Goal: Task Accomplishment & Management: Manage account settings

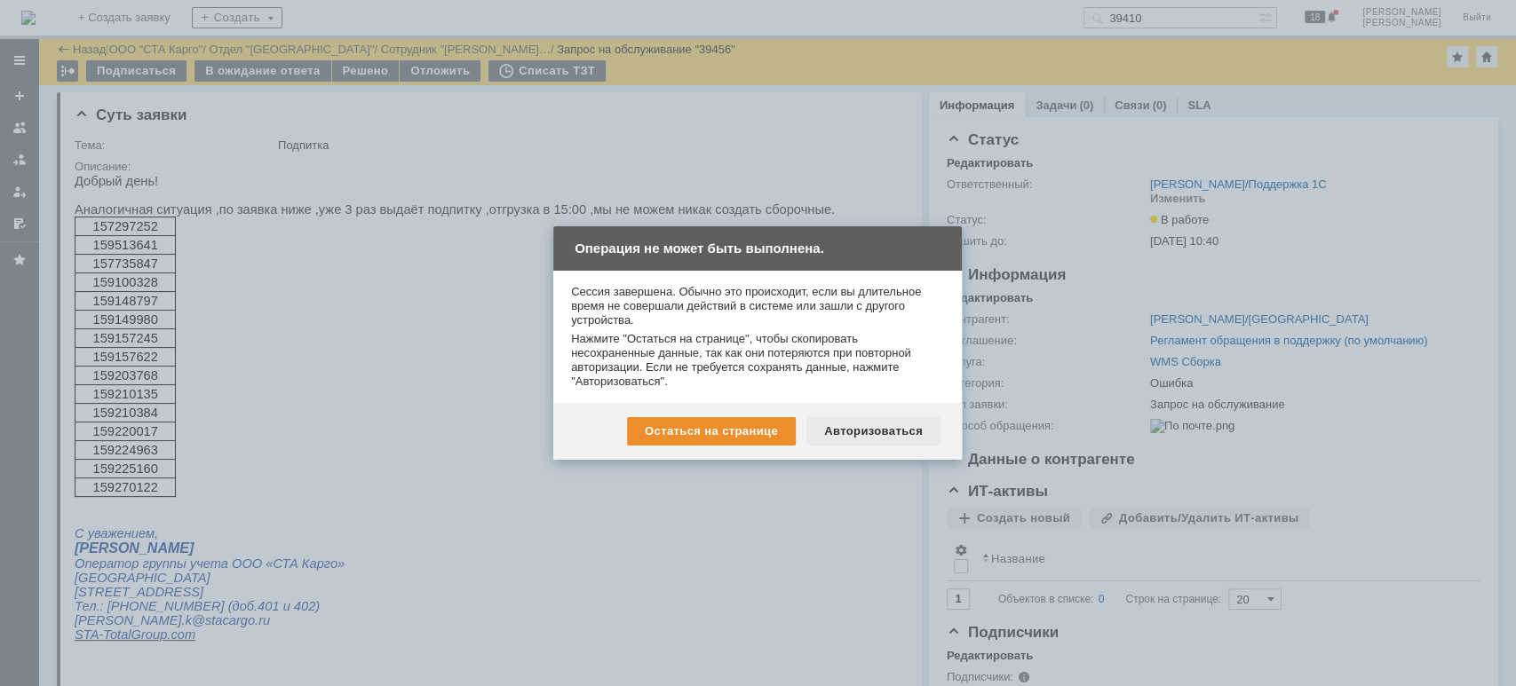
scroll to position [947, 0]
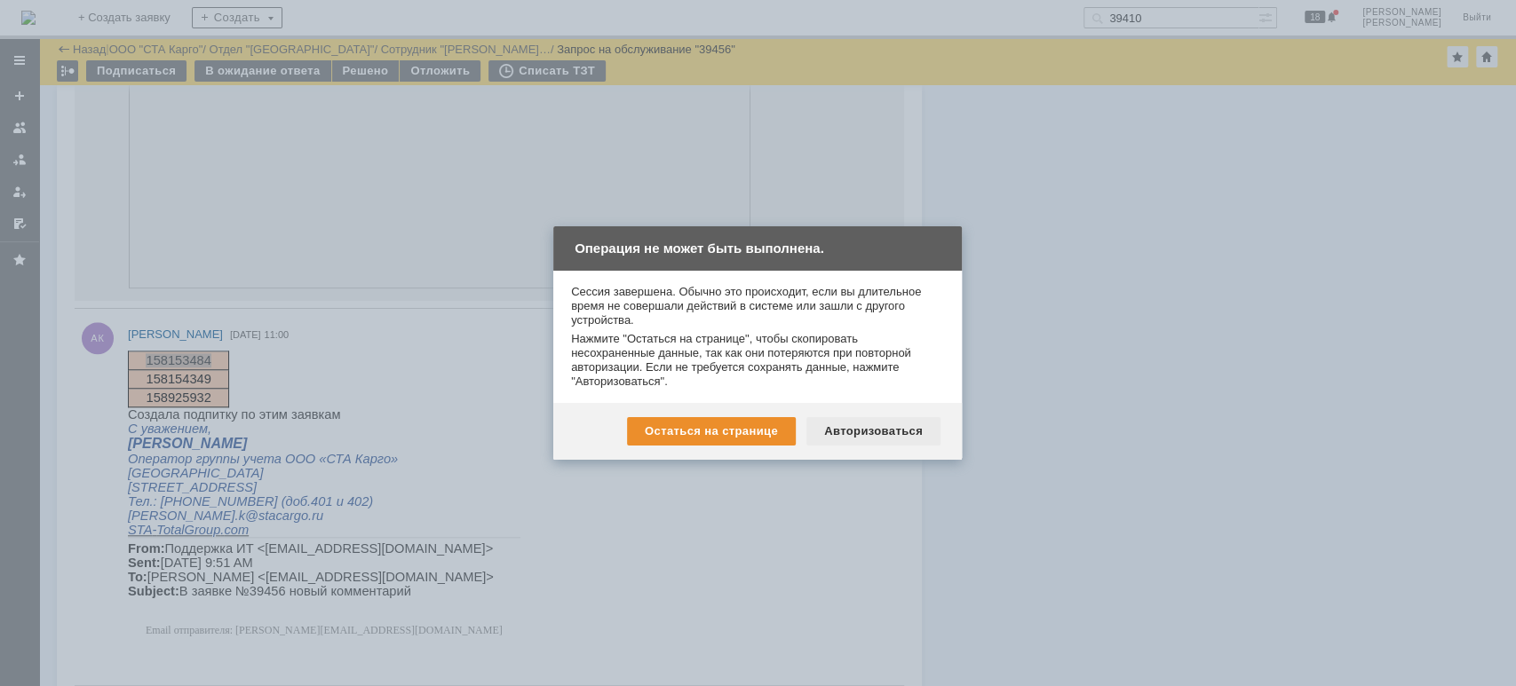
click at [865, 432] on div "Авторизоваться" at bounding box center [873, 431] width 134 height 28
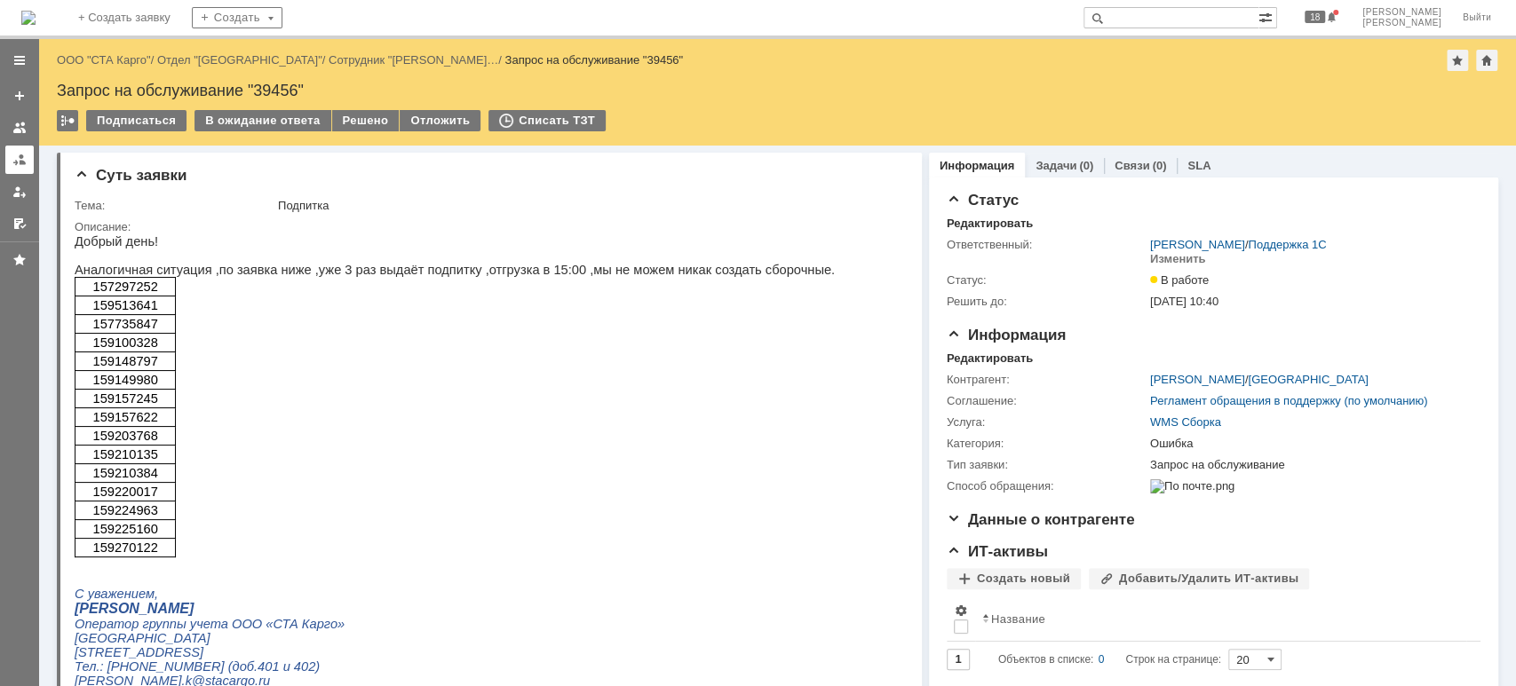
click at [19, 157] on div at bounding box center [19, 160] width 14 height 14
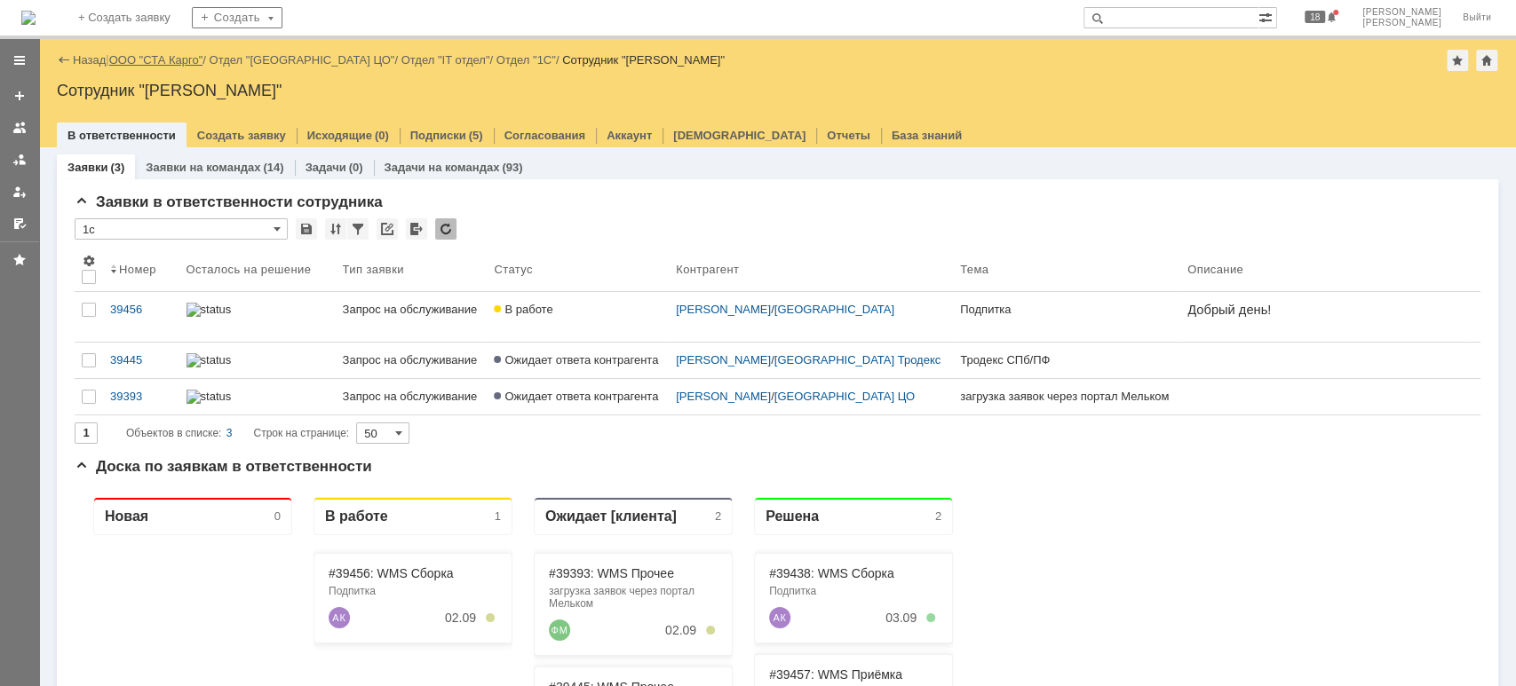
click at [150, 57] on link "ООО "СТА Карго"" at bounding box center [156, 59] width 94 height 13
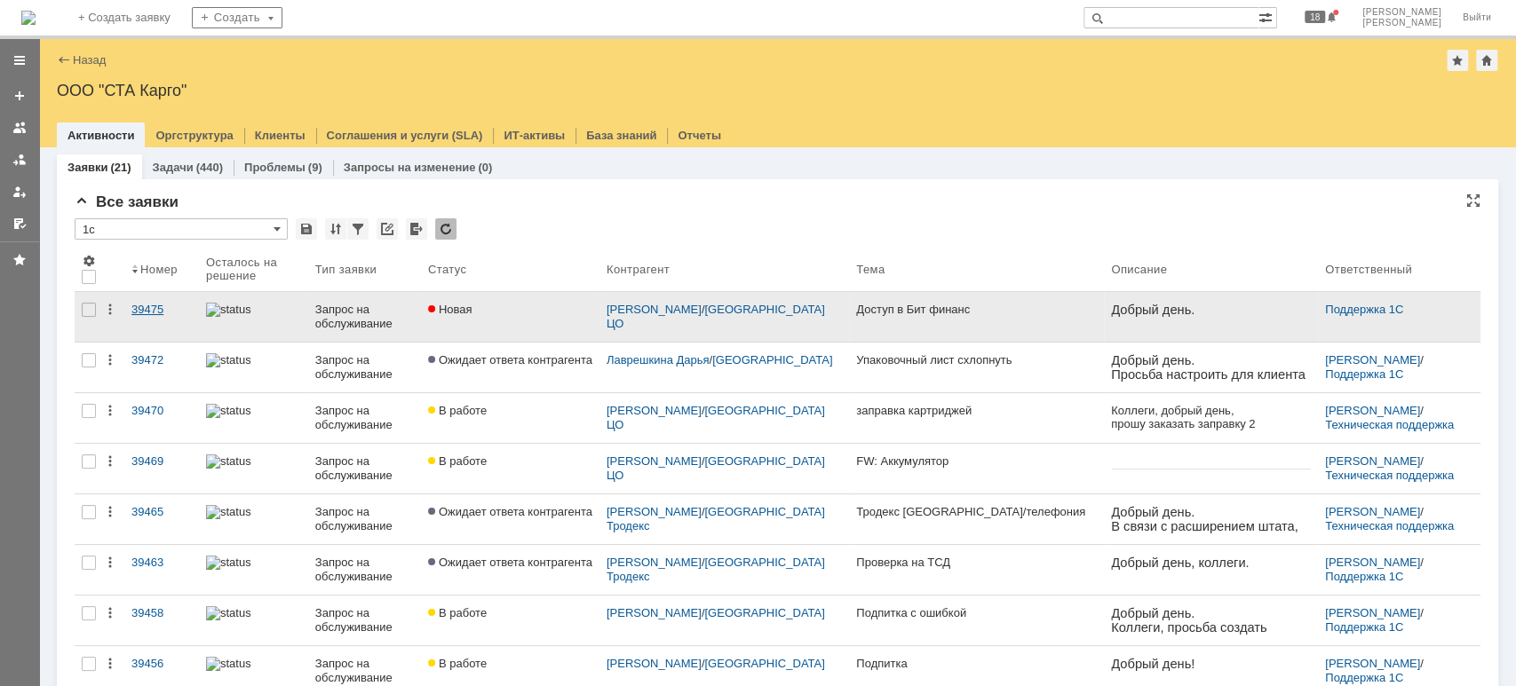
click at [141, 305] on div "39475" at bounding box center [161, 310] width 60 height 14
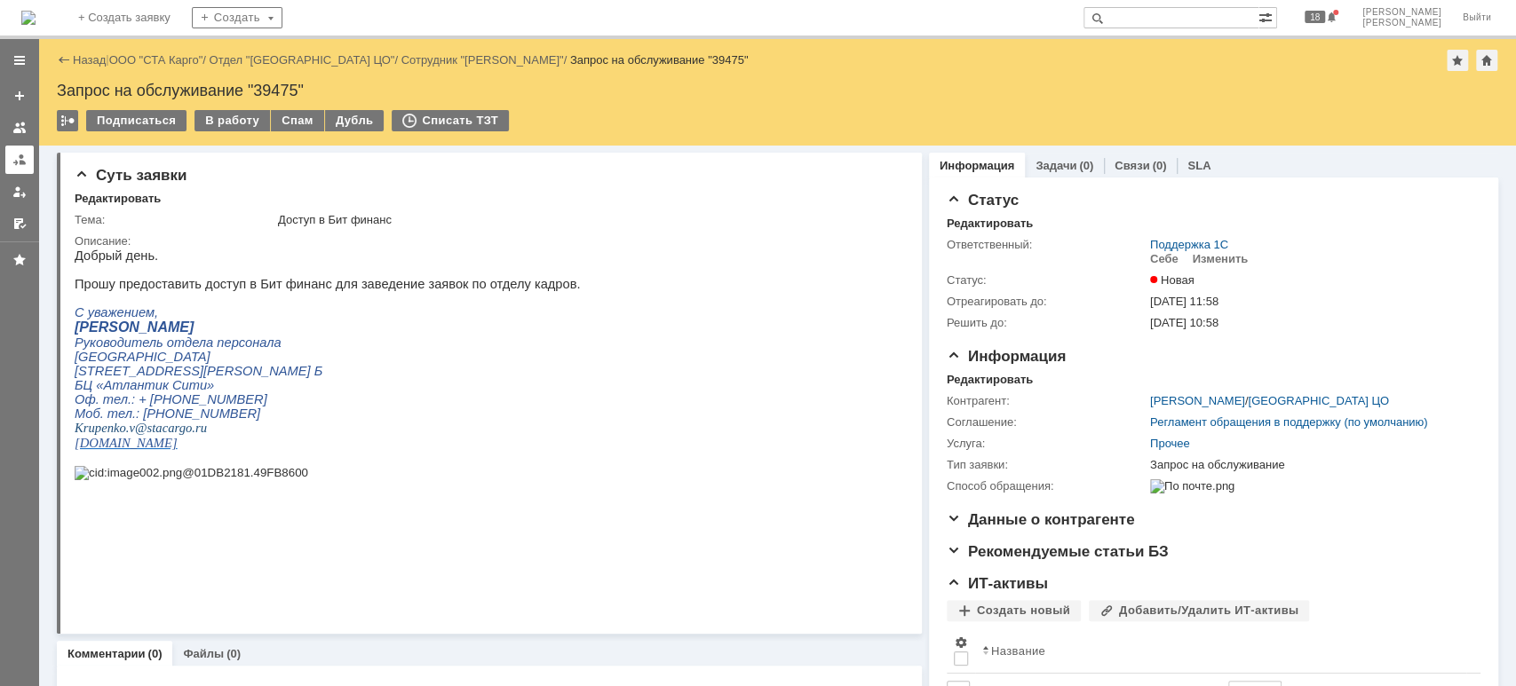
click at [12, 155] on div at bounding box center [19, 160] width 14 height 14
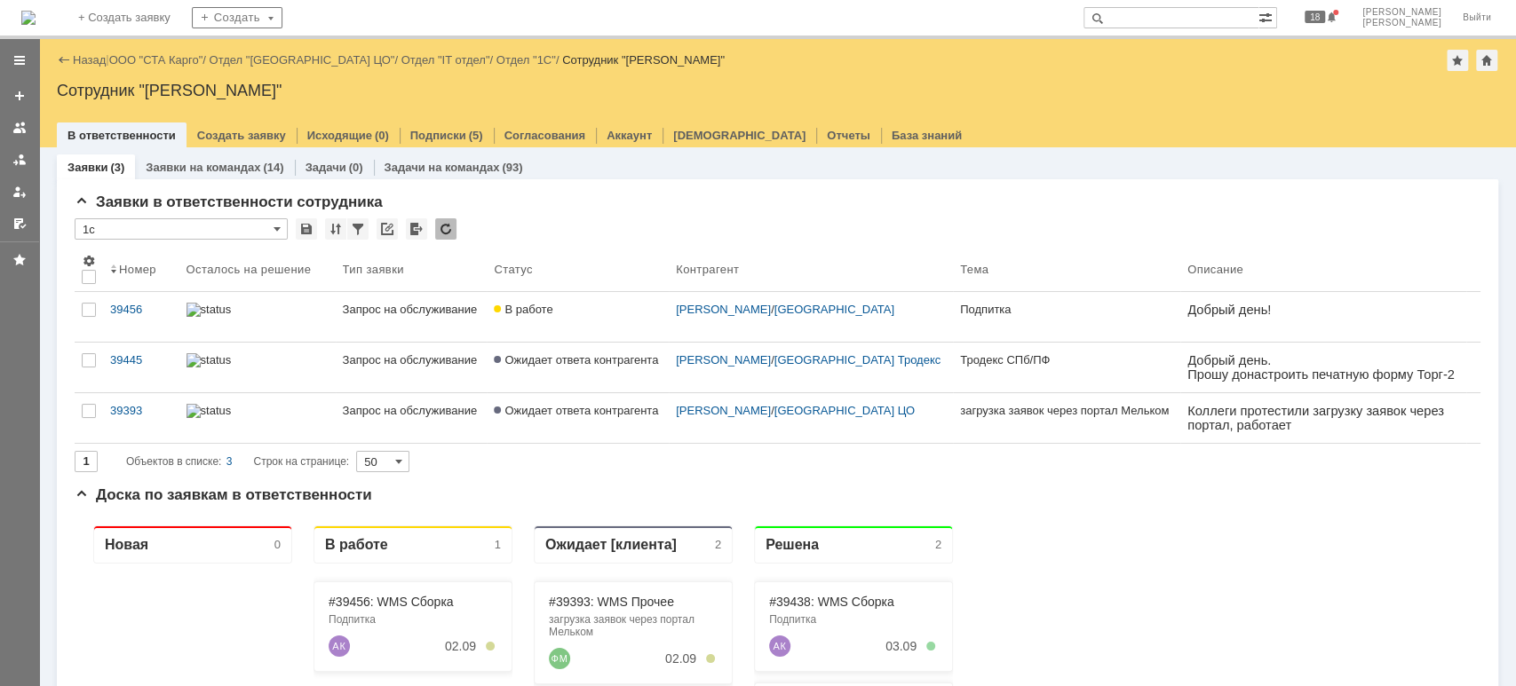
click at [137, 51] on div "Назад | ООО "СТА Карго" / Отдел "Санкт-Петербург ЦО" / Отдел "IT отдел" / Отдел…" at bounding box center [777, 60] width 1441 height 21
click at [139, 51] on div "Назад | ООО "СТА Карго" / Отдел "Санкт-Петербург ЦО" / Отдел "IT отдел" / Отдел…" at bounding box center [777, 60] width 1441 height 21
click at [142, 55] on link "ООО "СТА Карго"" at bounding box center [156, 59] width 94 height 13
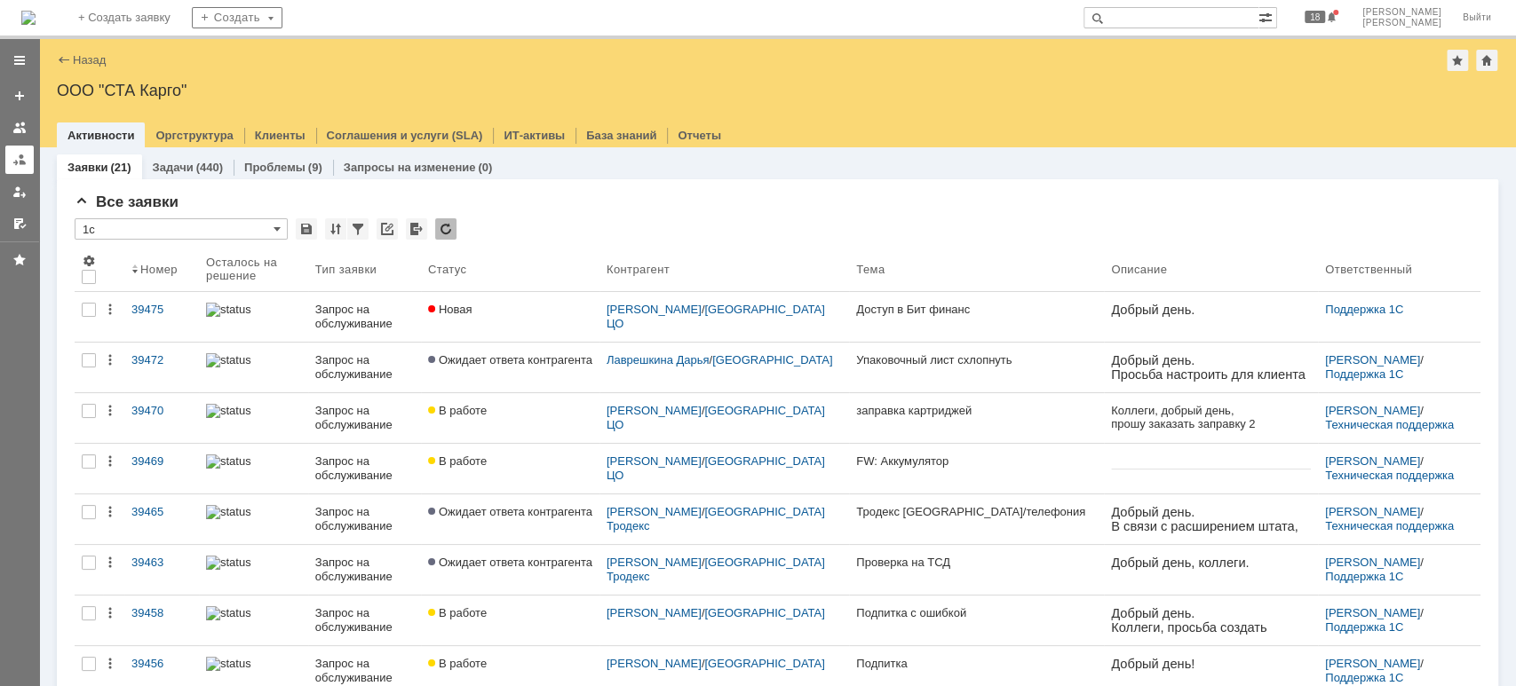
click at [19, 161] on div at bounding box center [19, 160] width 14 height 14
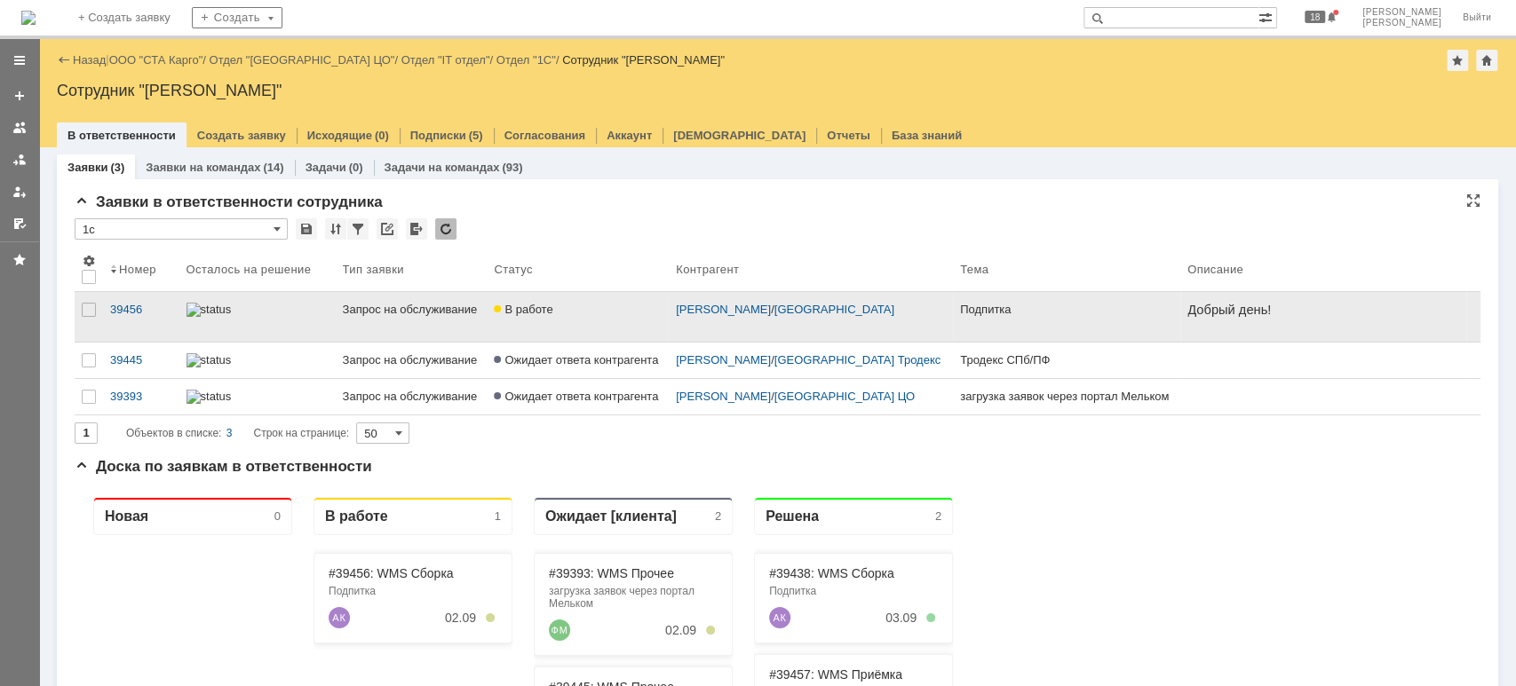
click at [323, 313] on div at bounding box center [257, 310] width 142 height 14
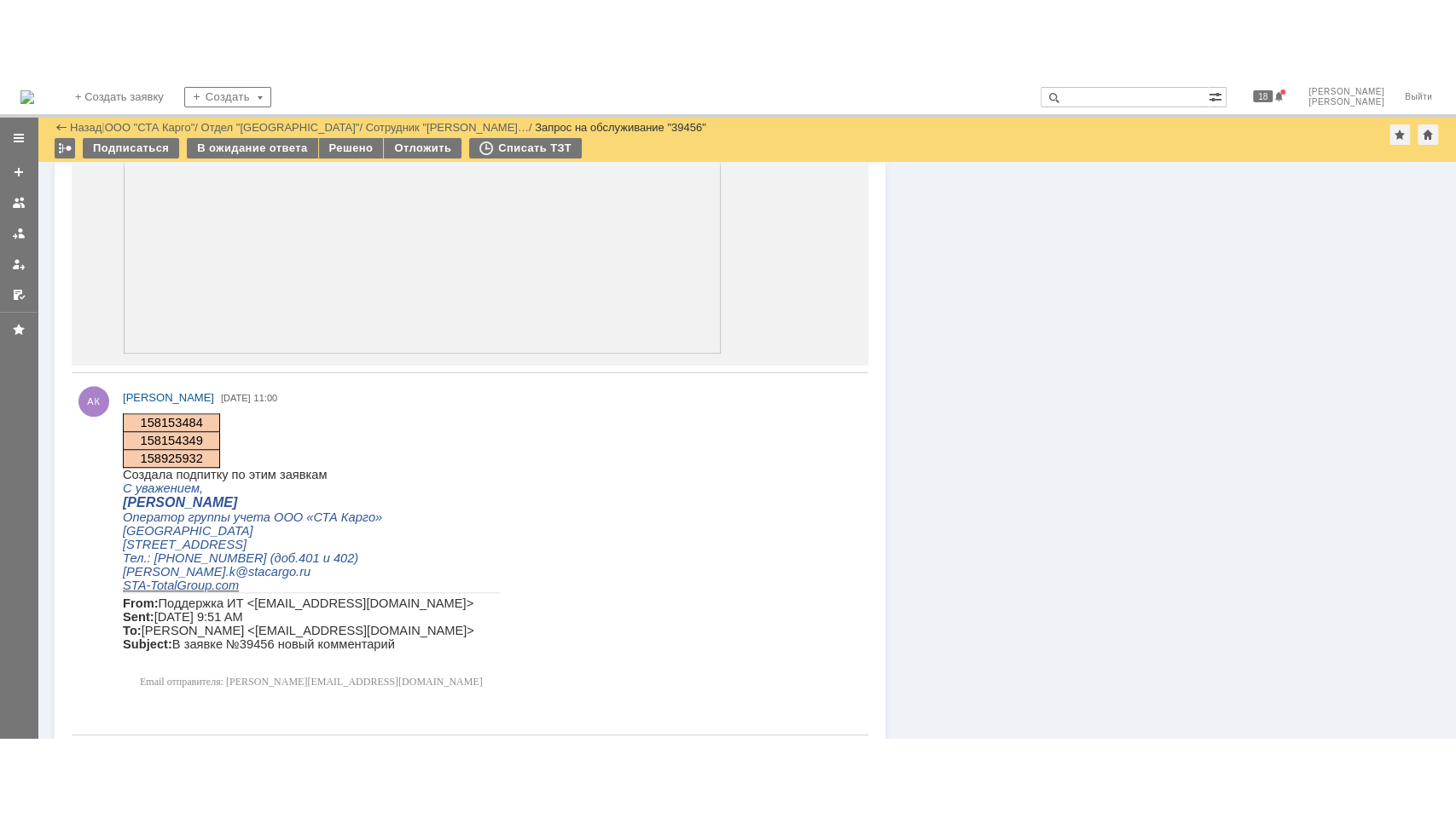
scroll to position [1022, 0]
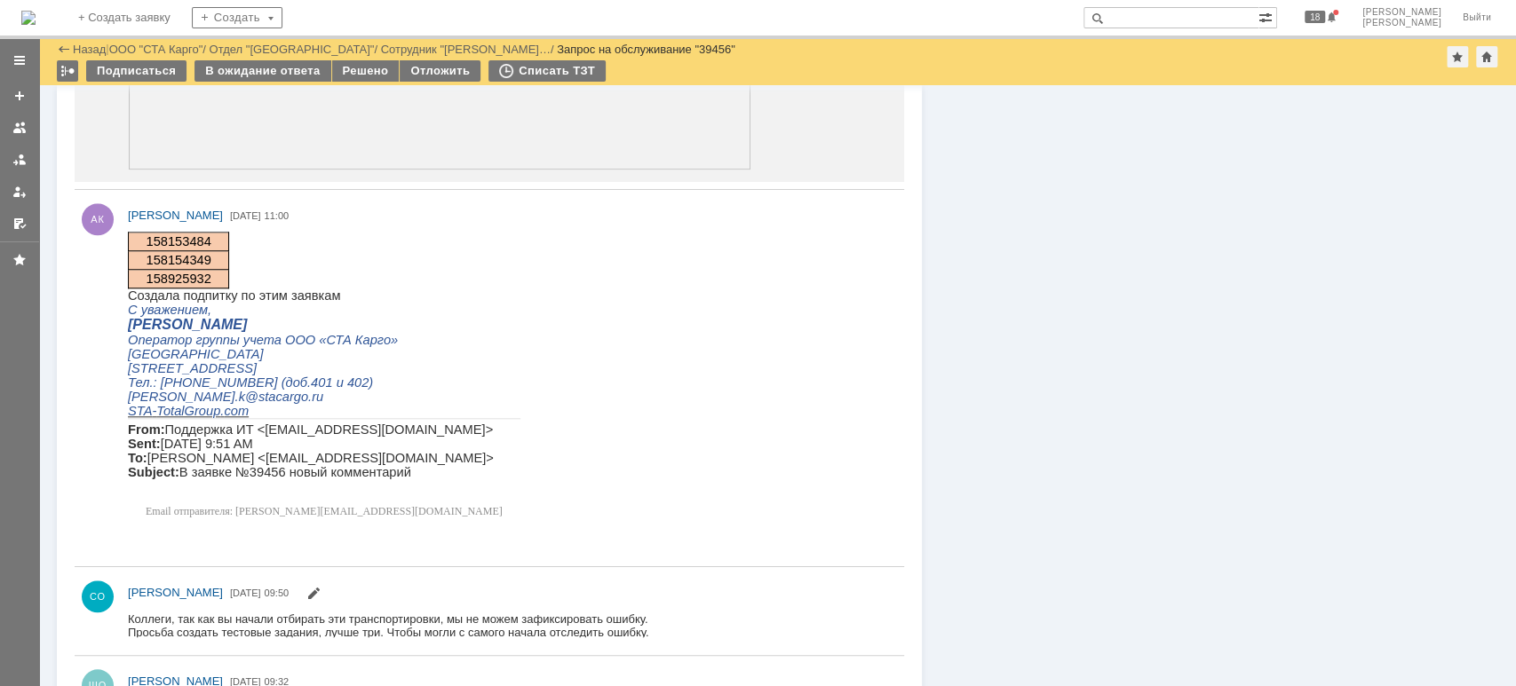
click at [184, 253] on span "158154349" at bounding box center [178, 260] width 65 height 14
copy span "158154349"
click at [190, 281] on span "158925932" at bounding box center [178, 279] width 65 height 14
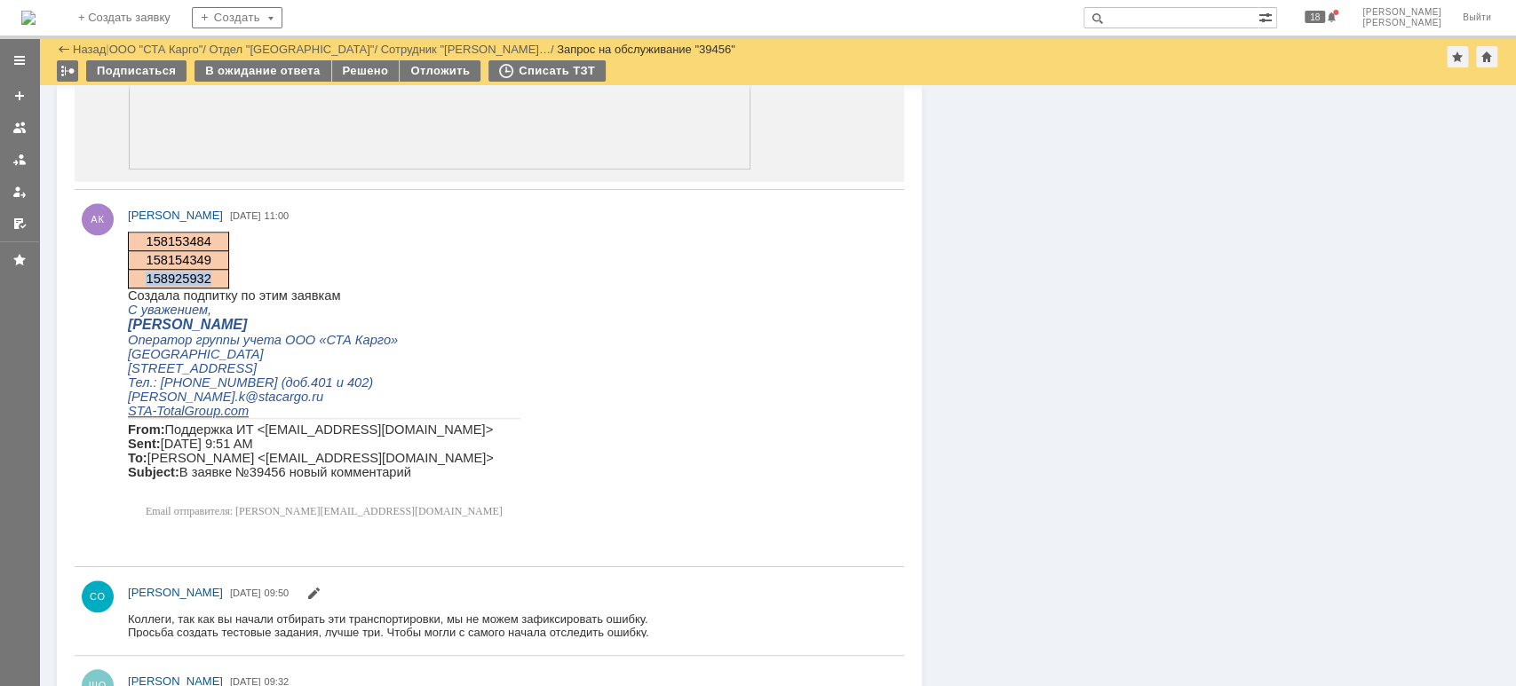
copy span "158925932"
click at [182, 257] on span "158154349" at bounding box center [178, 260] width 65 height 14
click at [183, 257] on span "158154349" at bounding box center [178, 260] width 65 height 14
copy span "158154349"
click at [175, 275] on span "158925932" at bounding box center [178, 279] width 65 height 14
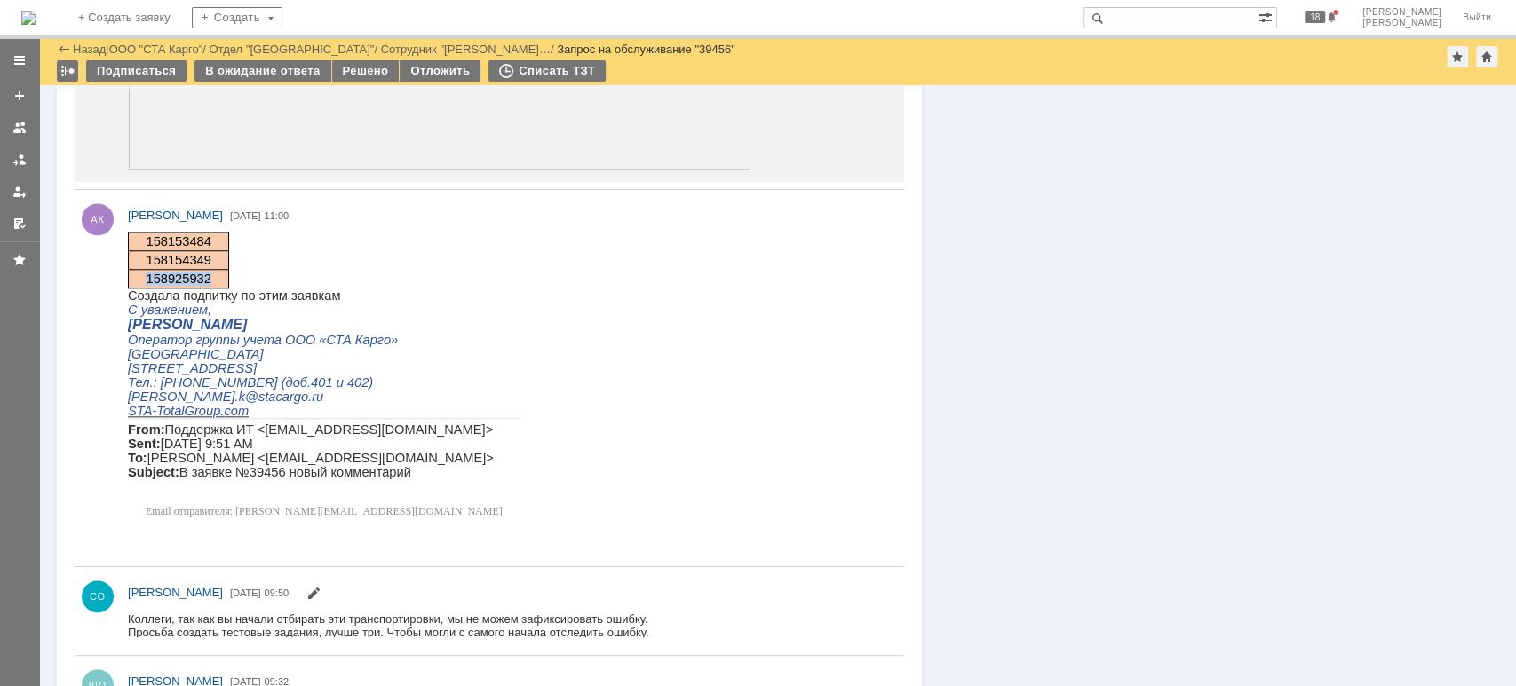
click at [175, 275] on span "158925932" at bounding box center [178, 279] width 65 height 14
copy span "158925932"
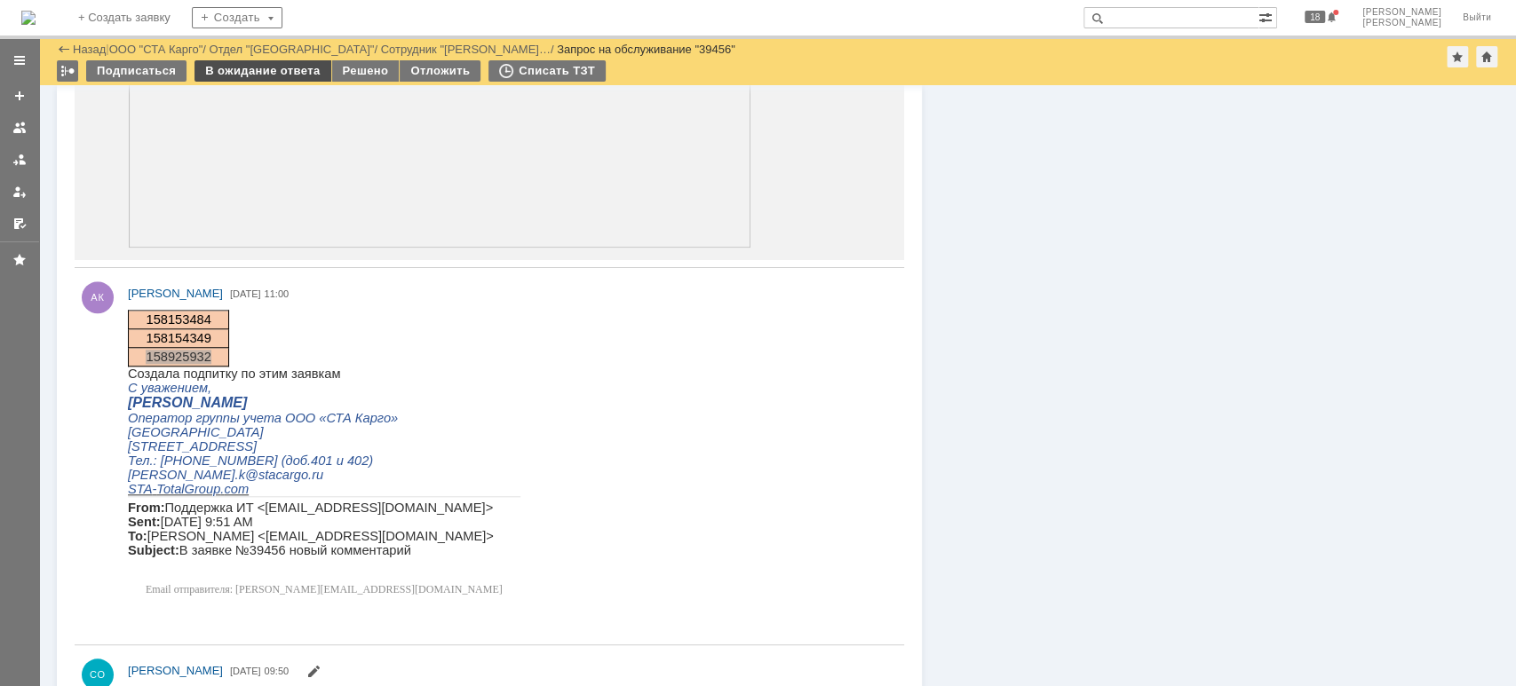
click at [250, 71] on div "В ожидание ответа" at bounding box center [262, 70] width 136 height 21
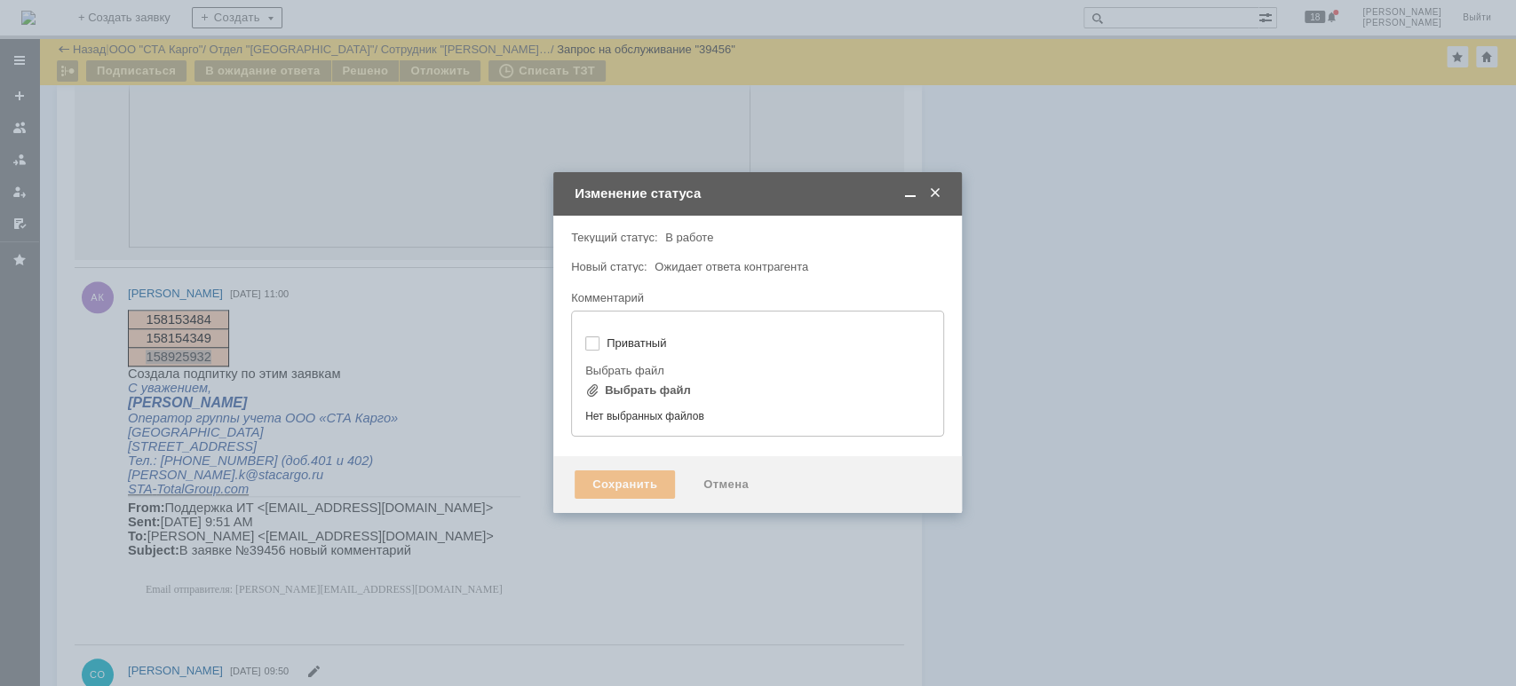
type input "[не указано]"
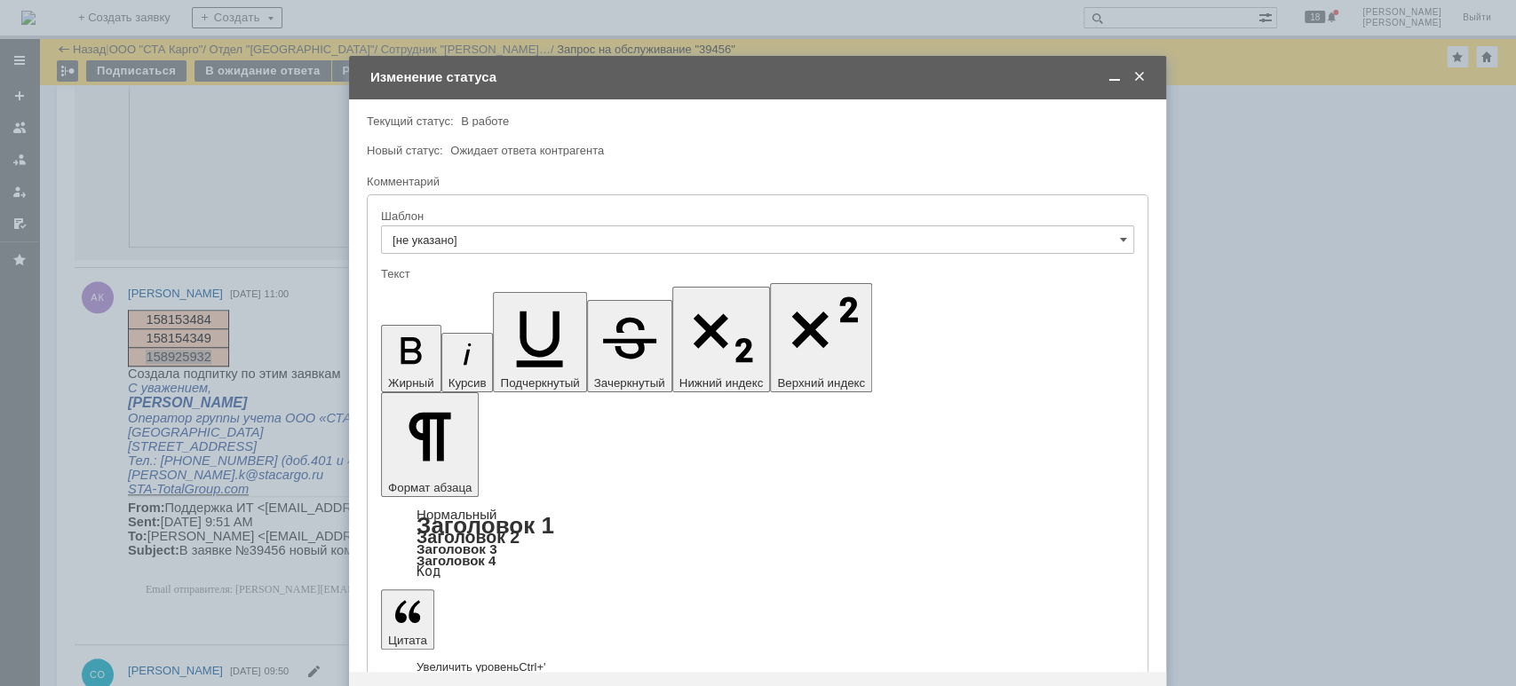
scroll to position [0, 0]
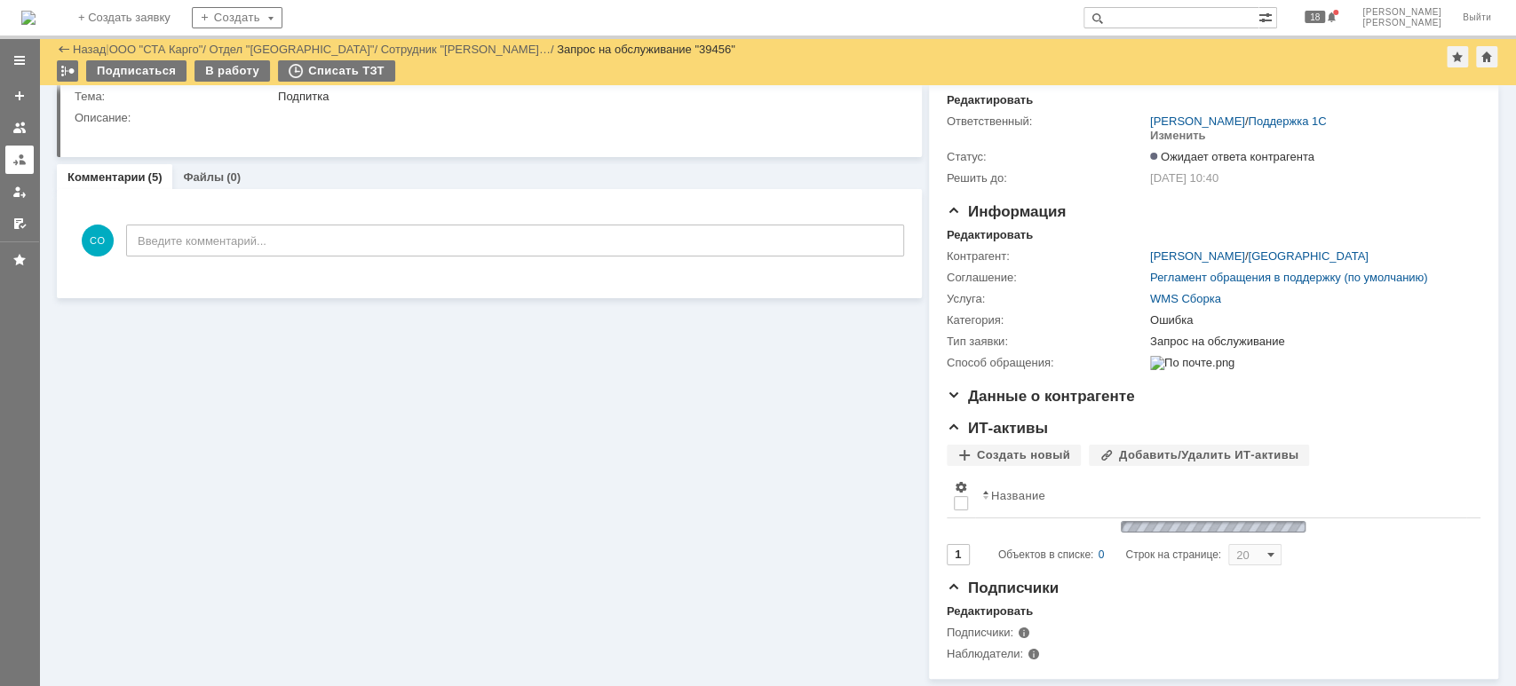
scroll to position [186, 0]
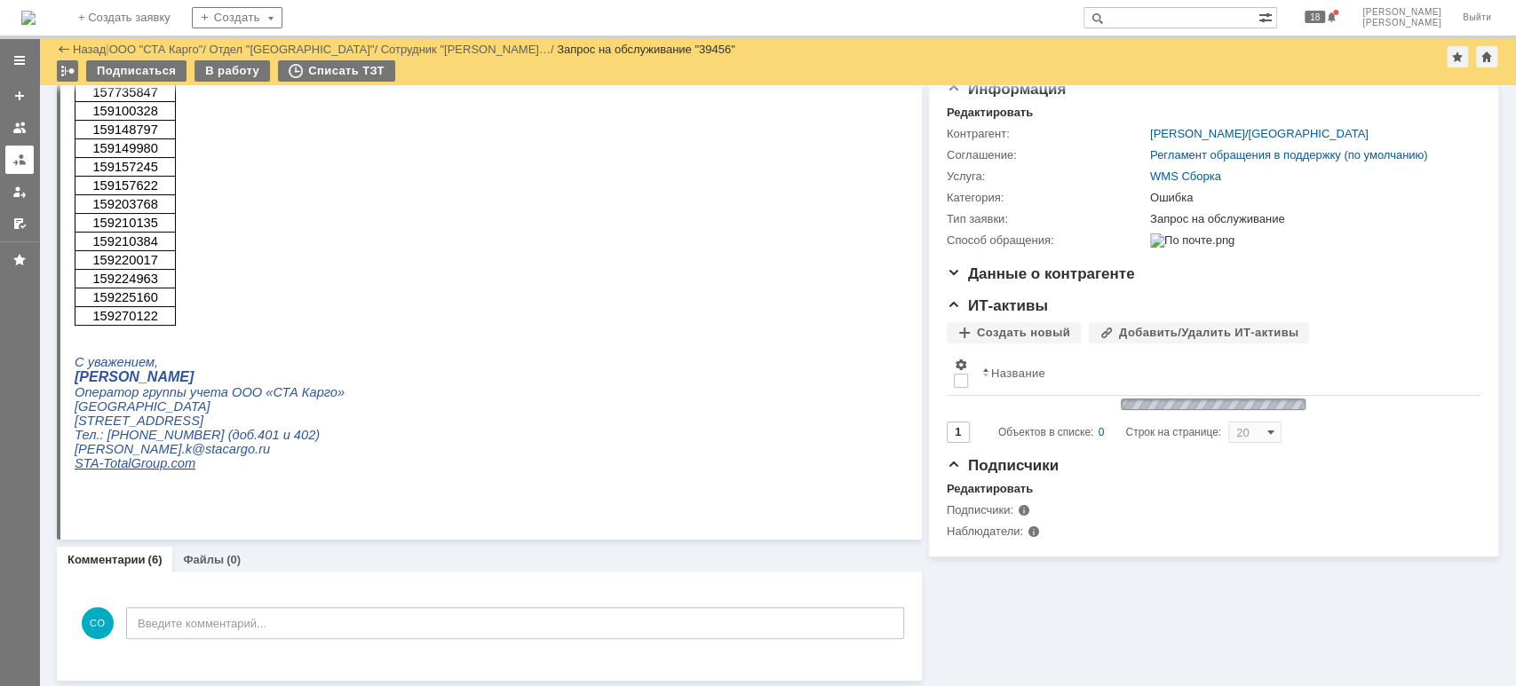
click at [12, 168] on link at bounding box center [19, 160] width 28 height 28
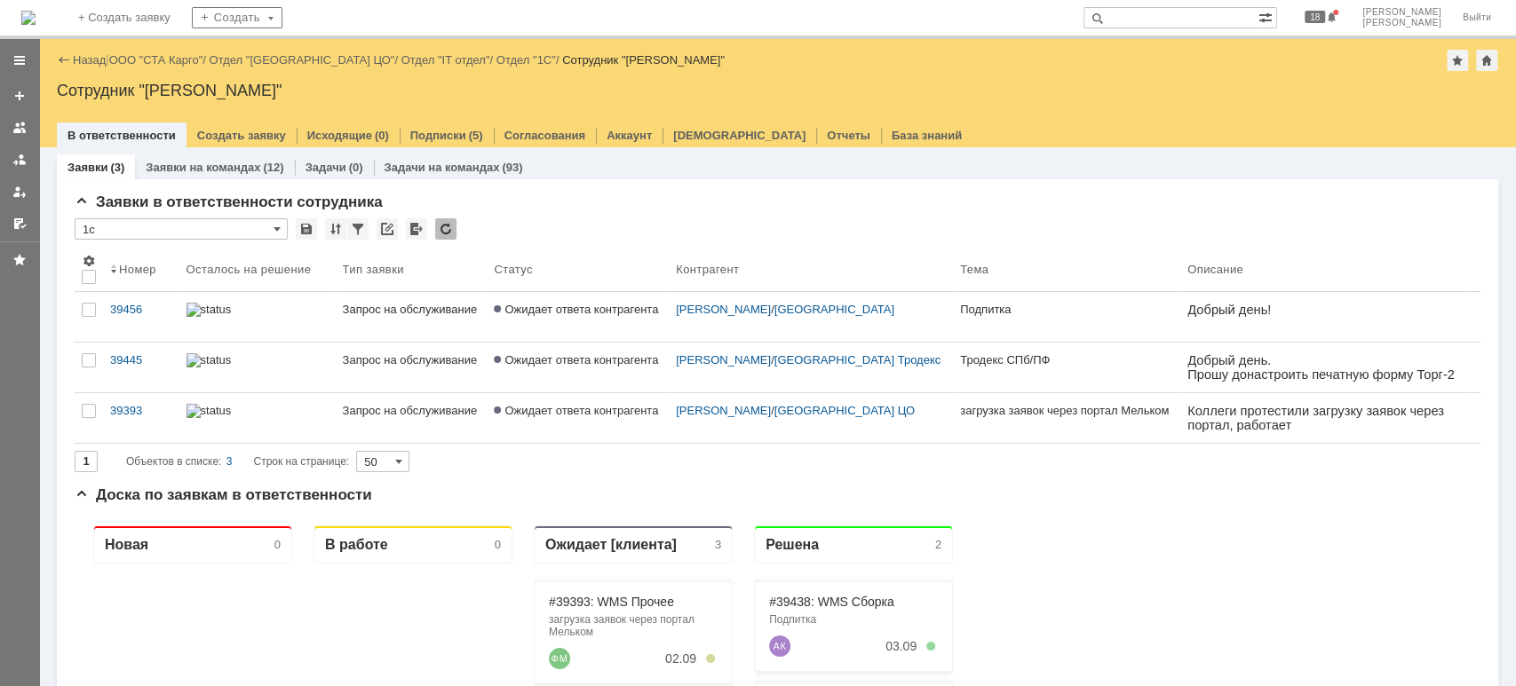
click at [187, 67] on div "Назад | ООО "СТА Карго" / Отдел "Санкт-Петербург ЦО" / Отдел "IT отдел" / Отдел…" at bounding box center [777, 60] width 1441 height 21
click at [180, 58] on link "ООО "СТА Карго"" at bounding box center [156, 59] width 94 height 13
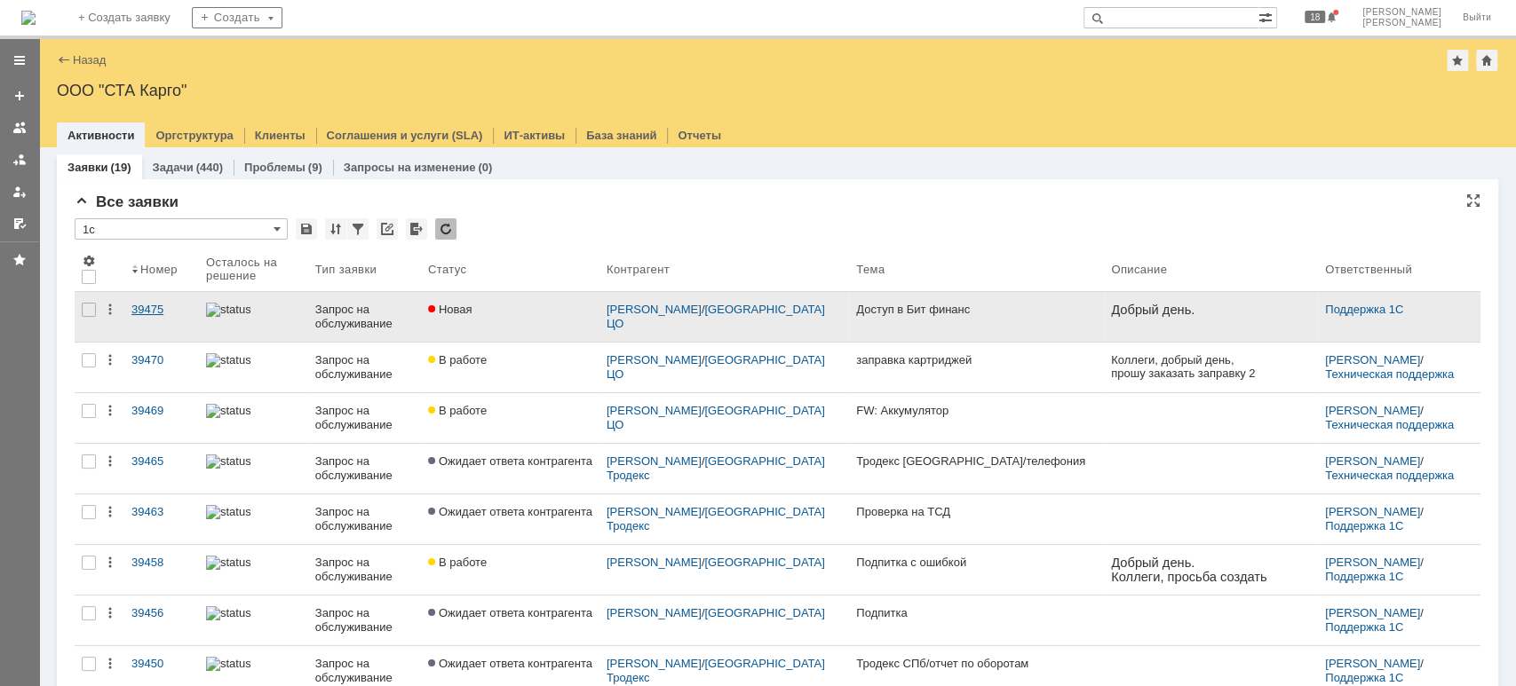
click at [154, 311] on div "39475" at bounding box center [161, 310] width 60 height 14
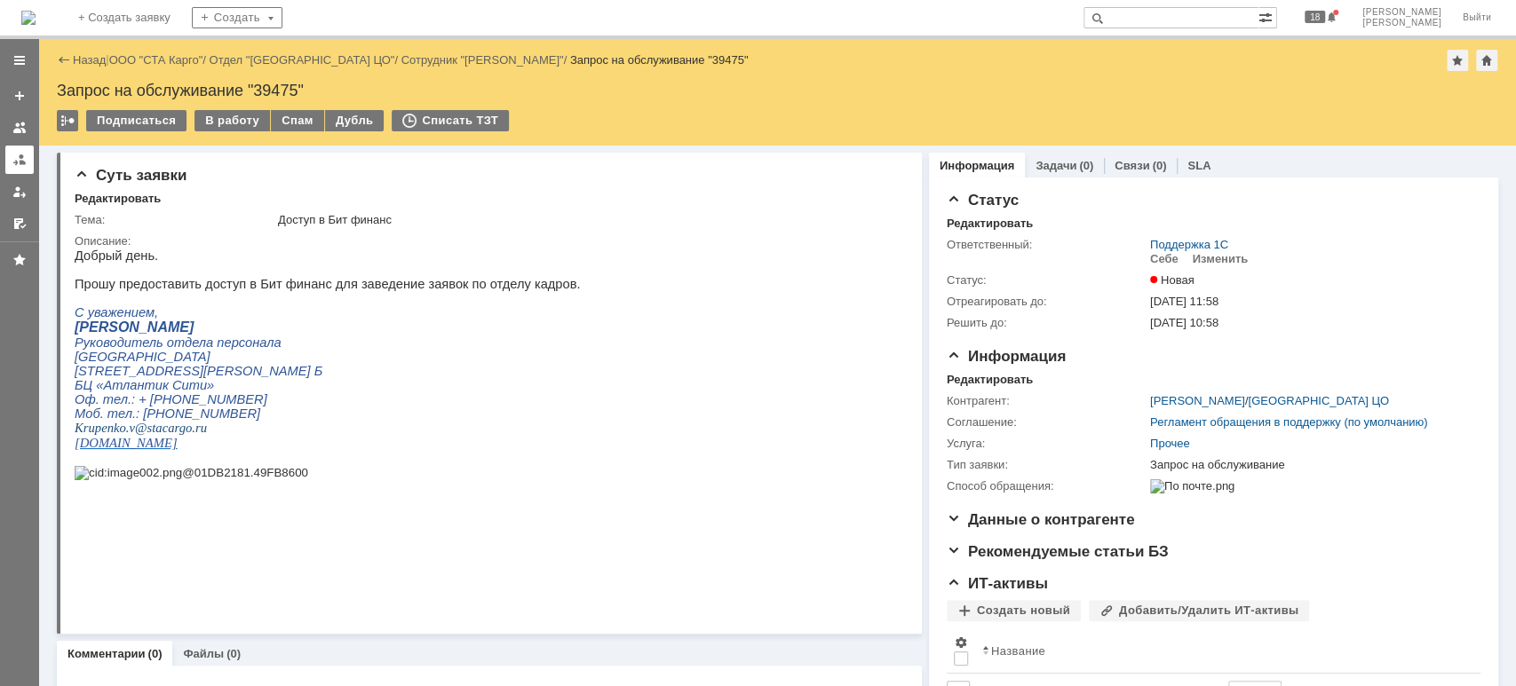
click at [22, 162] on div at bounding box center [19, 160] width 14 height 14
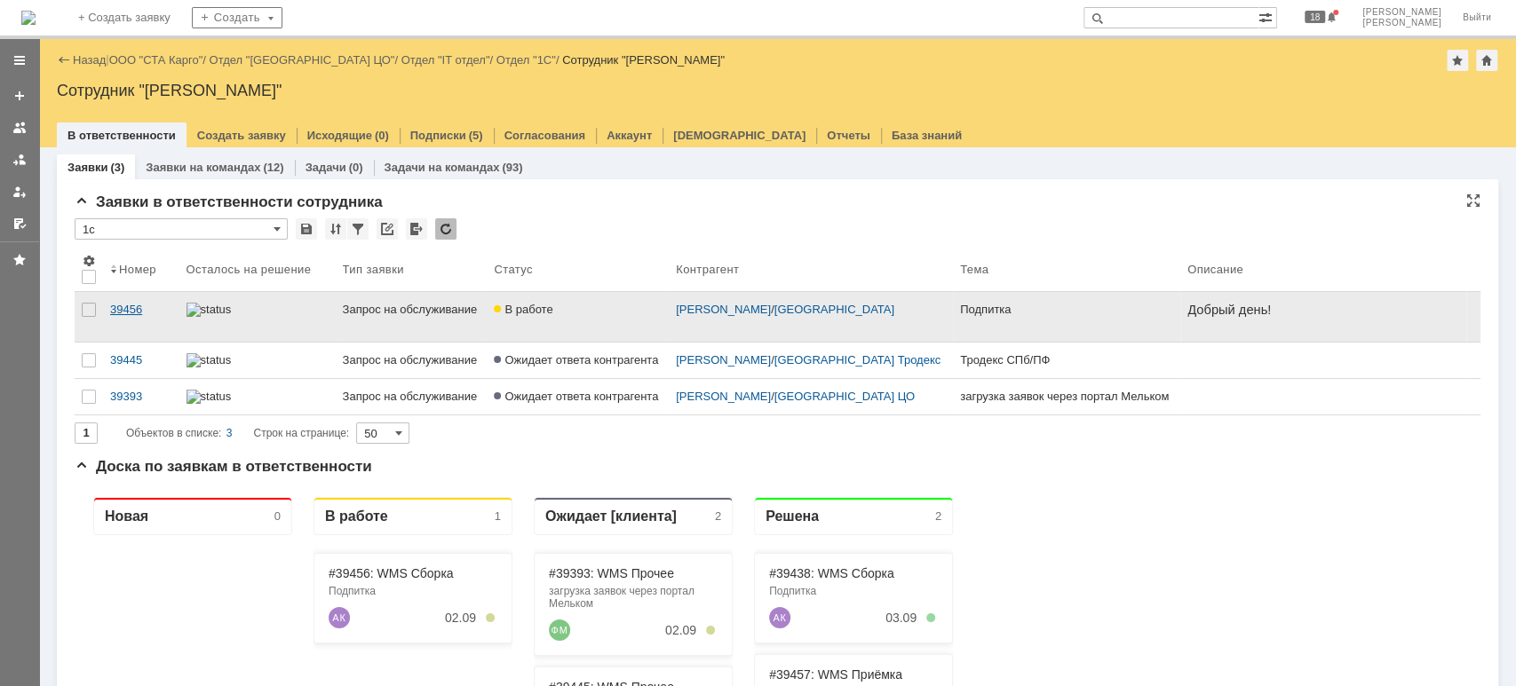
click at [128, 296] on link "39456" at bounding box center [141, 317] width 76 height 50
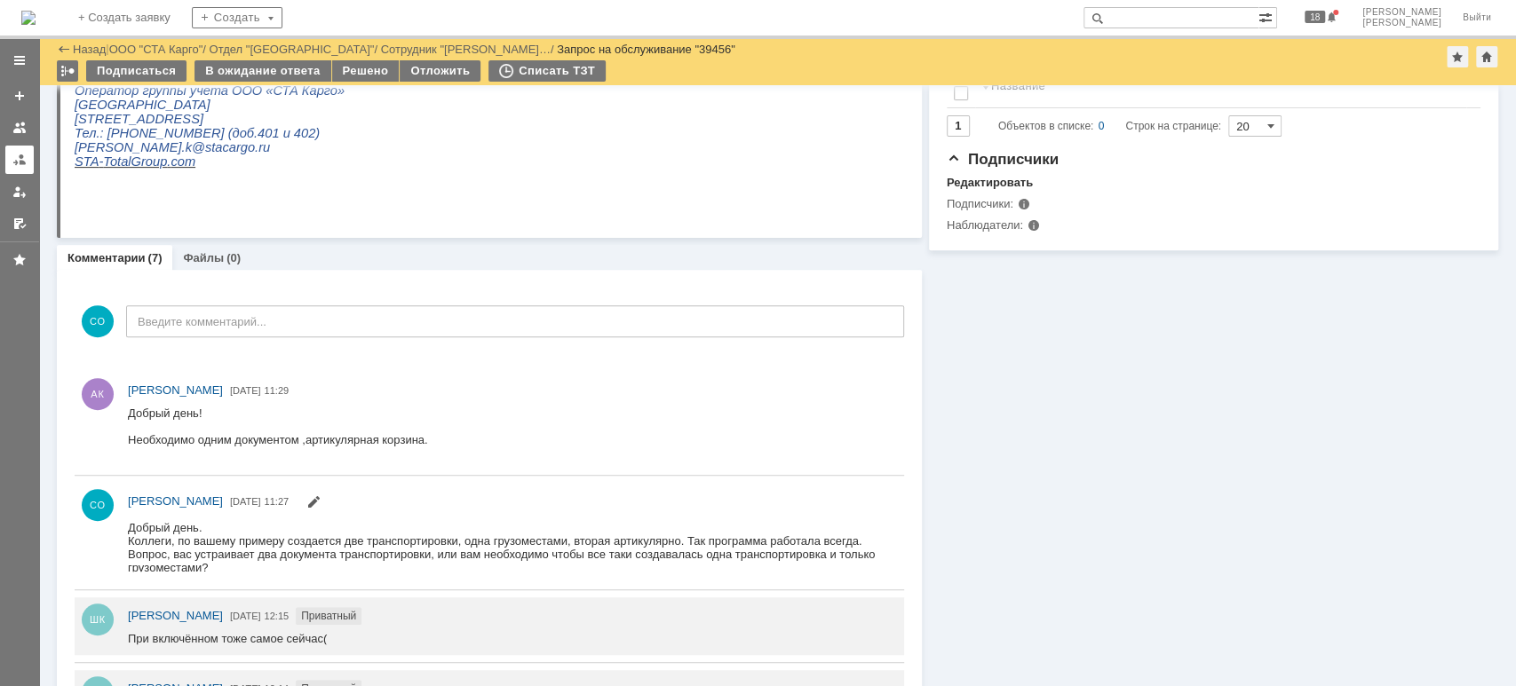
click at [8, 156] on link at bounding box center [19, 160] width 28 height 28
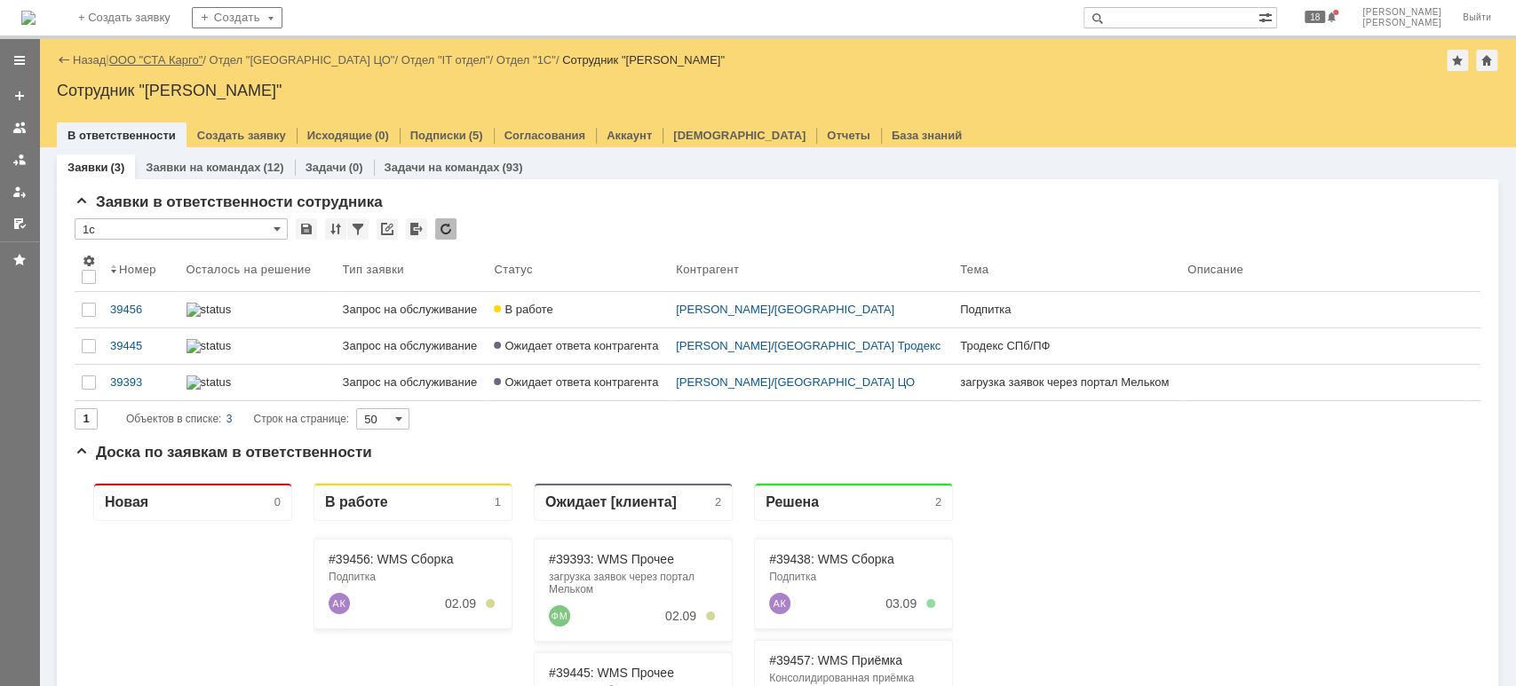
click at [178, 54] on link "ООО "СТА Карго"" at bounding box center [156, 59] width 94 height 13
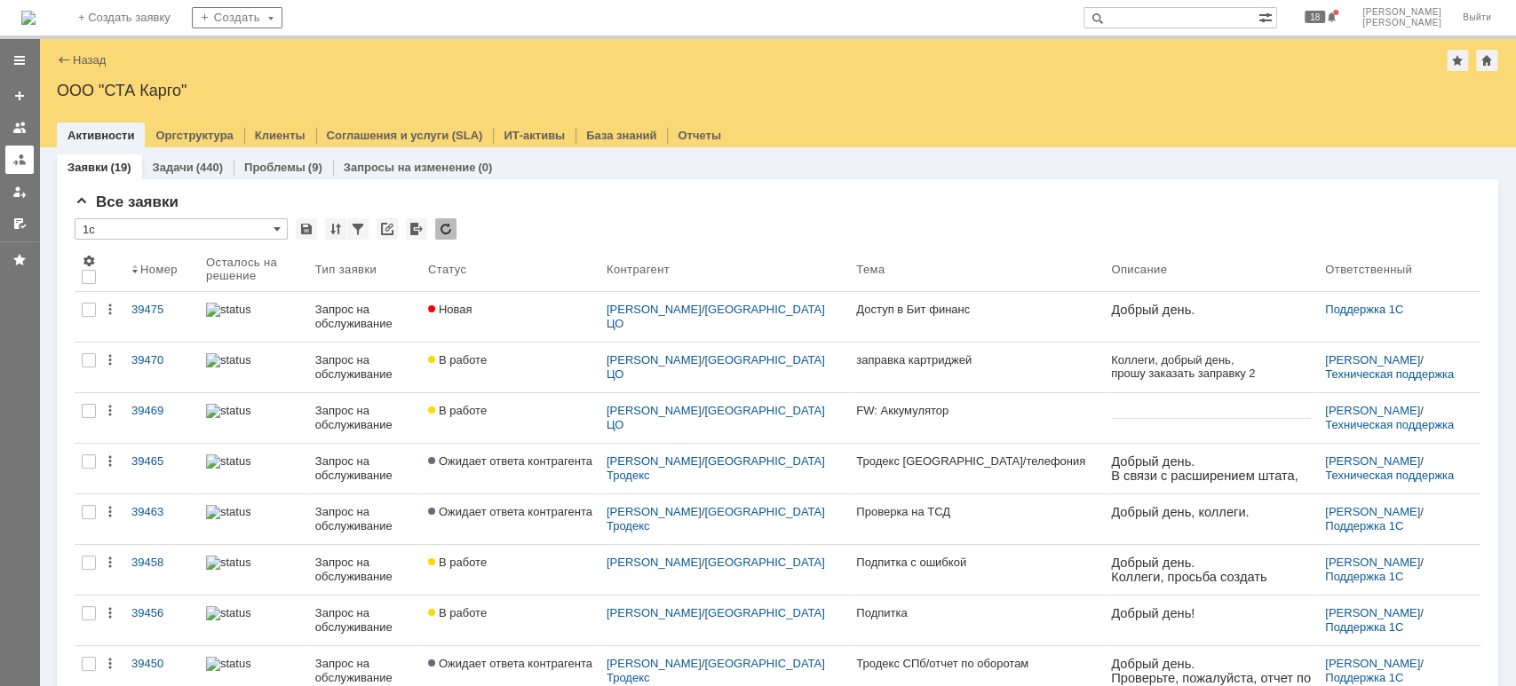
click at [22, 166] on link at bounding box center [19, 160] width 28 height 28
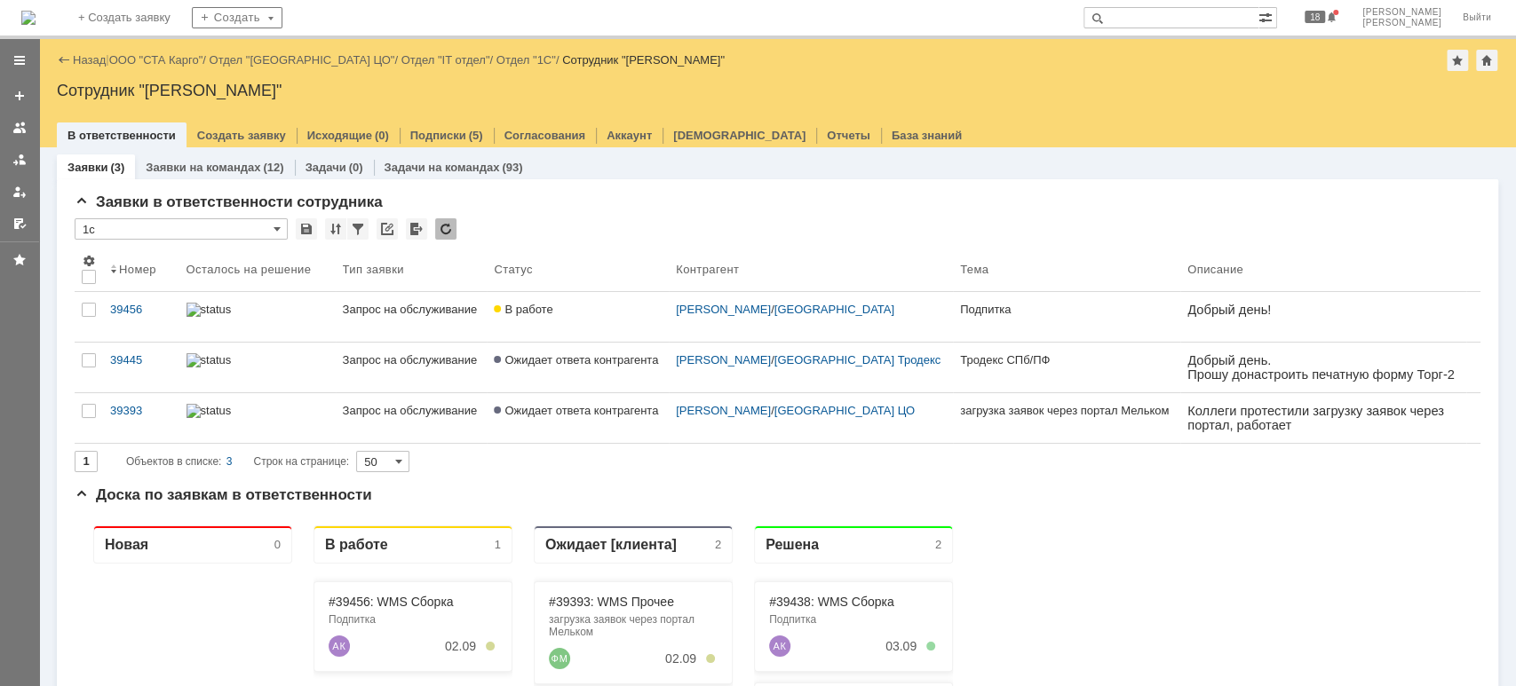
click at [135, 298] on link "39456" at bounding box center [141, 317] width 76 height 50
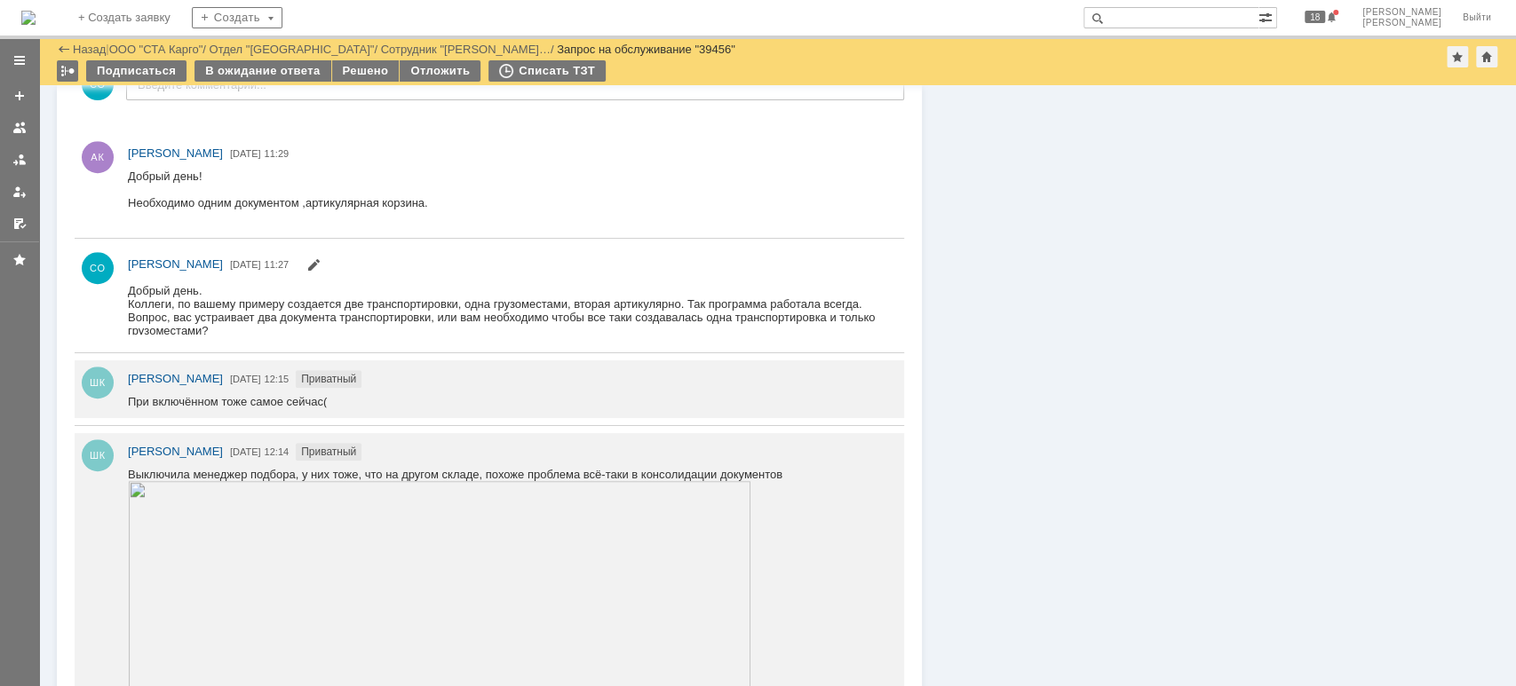
scroll to position [1065, 0]
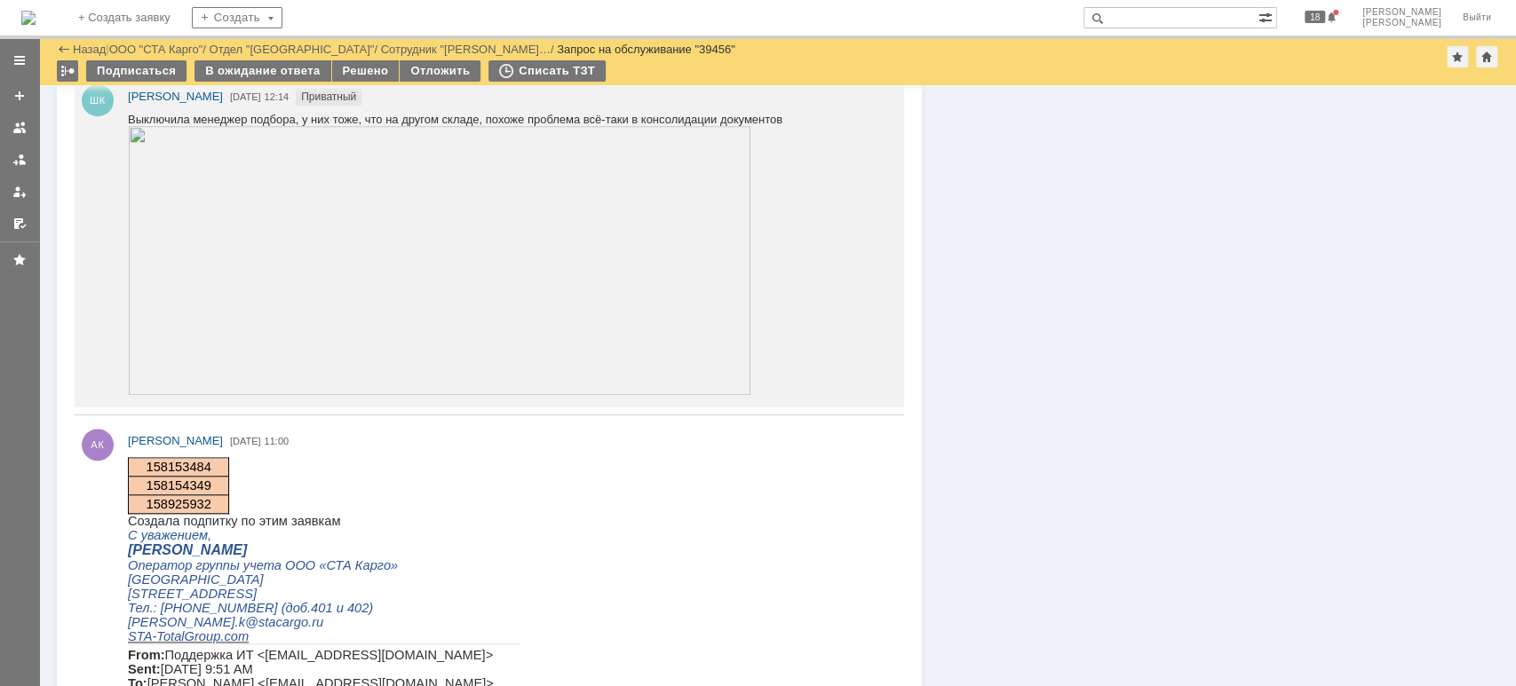
click at [31, 151] on link at bounding box center [19, 160] width 28 height 28
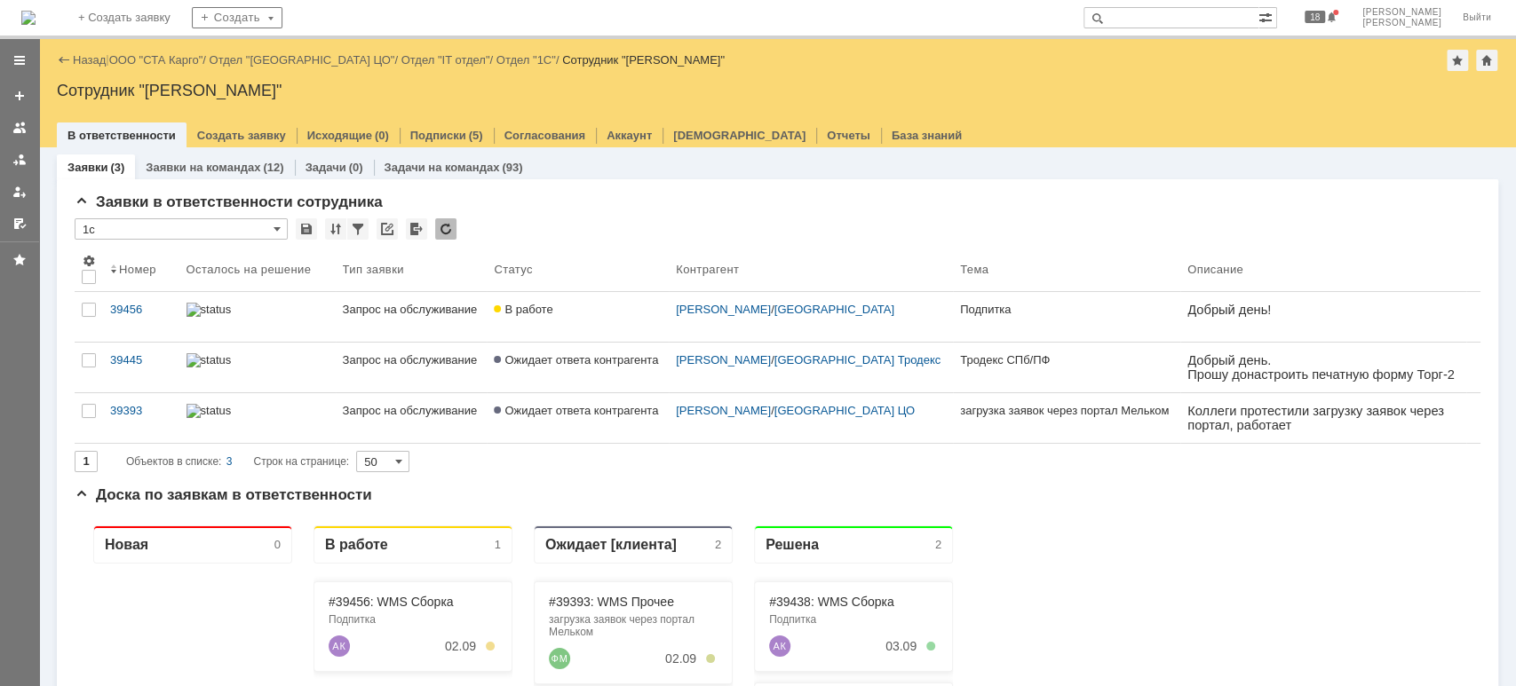
click at [175, 54] on link "ООО "СТА Карго"" at bounding box center [156, 59] width 94 height 13
